Goal: Find specific page/section: Find specific page/section

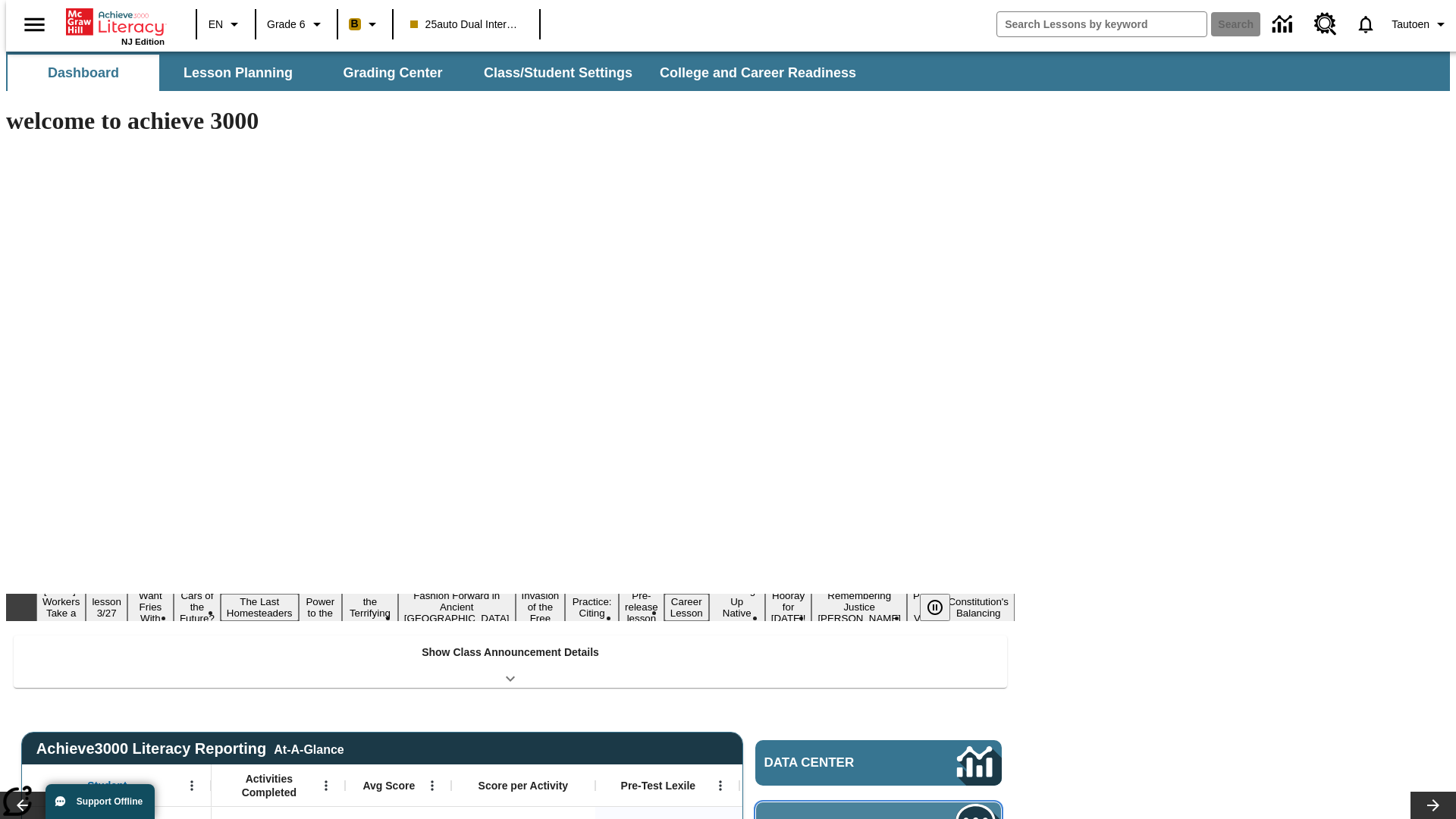
click at [882, 818] on span "Message Center" at bounding box center [838, 825] width 146 height 15
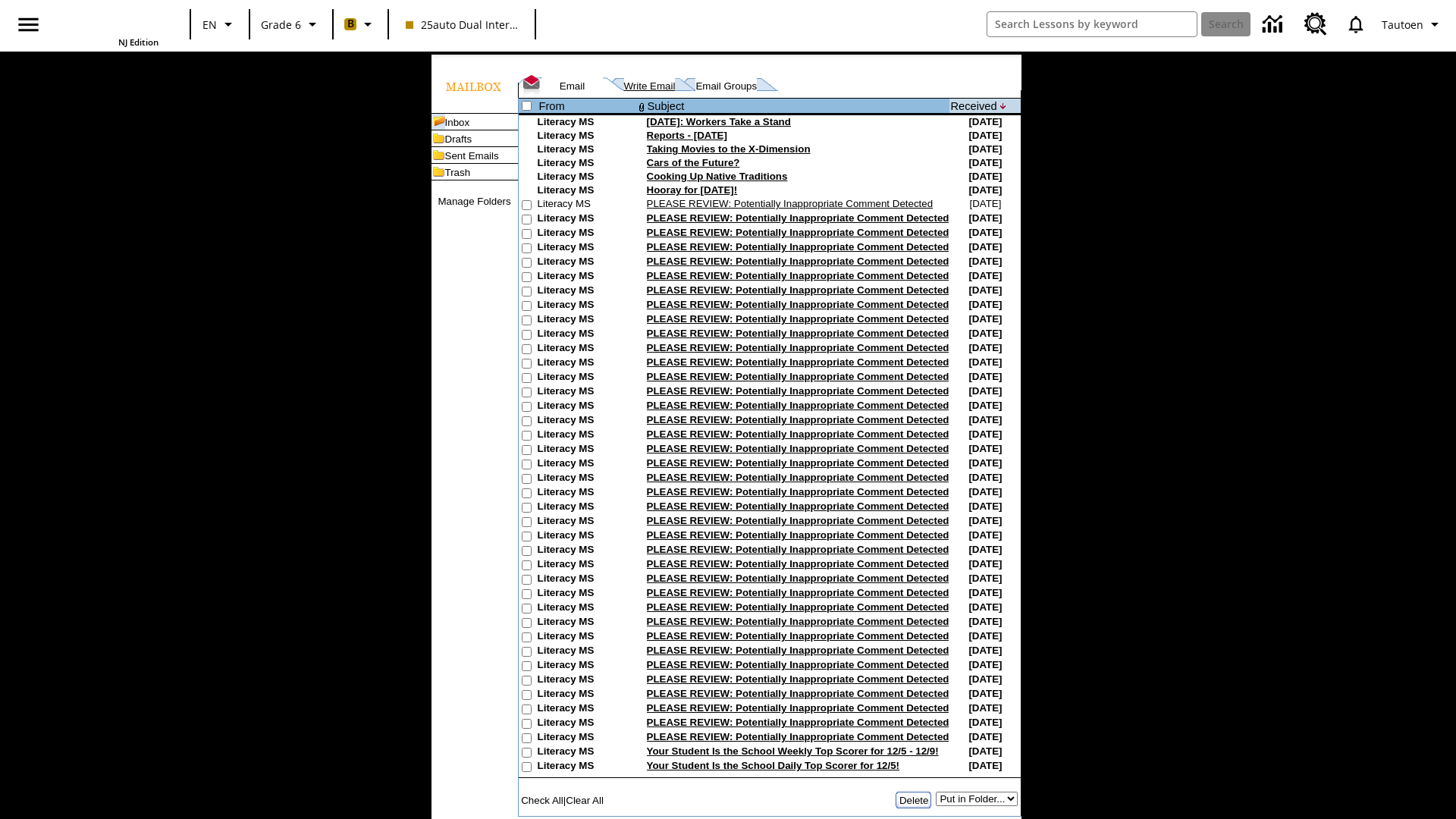
click at [626, 91] on link "Write Email" at bounding box center [650, 85] width 52 height 11
